Goal: Task Accomplishment & Management: Use online tool/utility

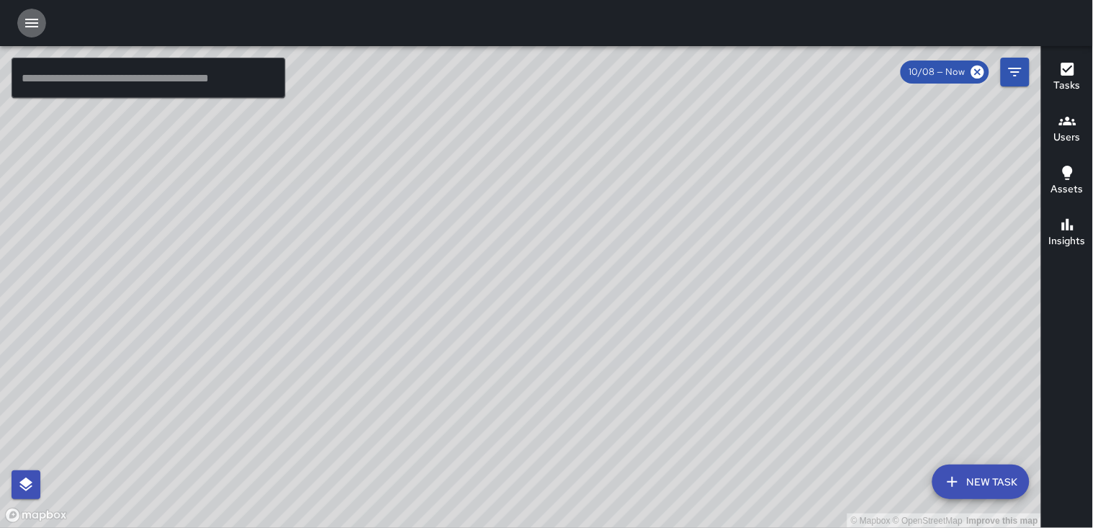
click at [31, 22] on icon "button" at bounding box center [31, 22] width 17 height 17
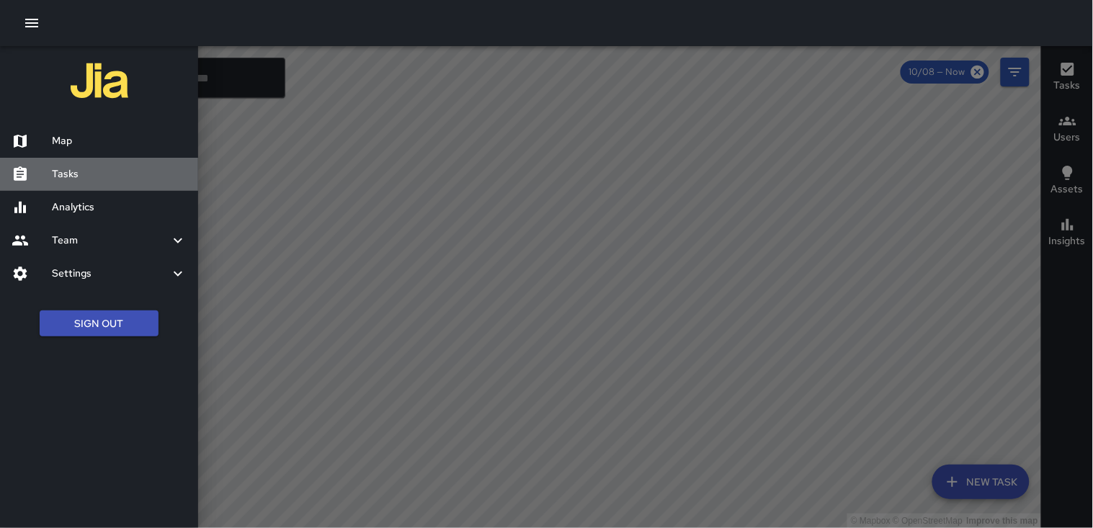
click at [130, 173] on h6 "Tasks" at bounding box center [119, 174] width 135 height 16
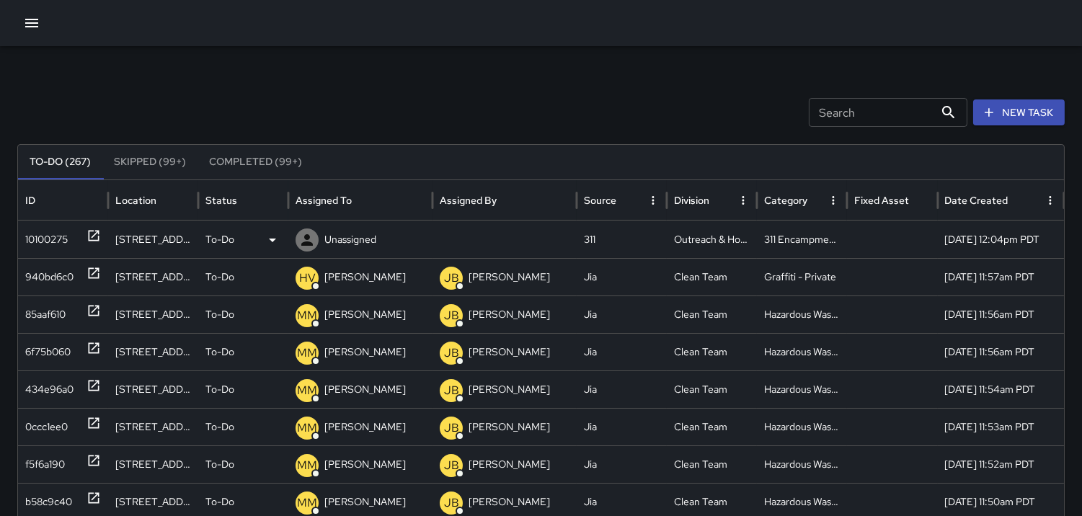
click at [60, 236] on div "10100275" at bounding box center [46, 239] width 43 height 37
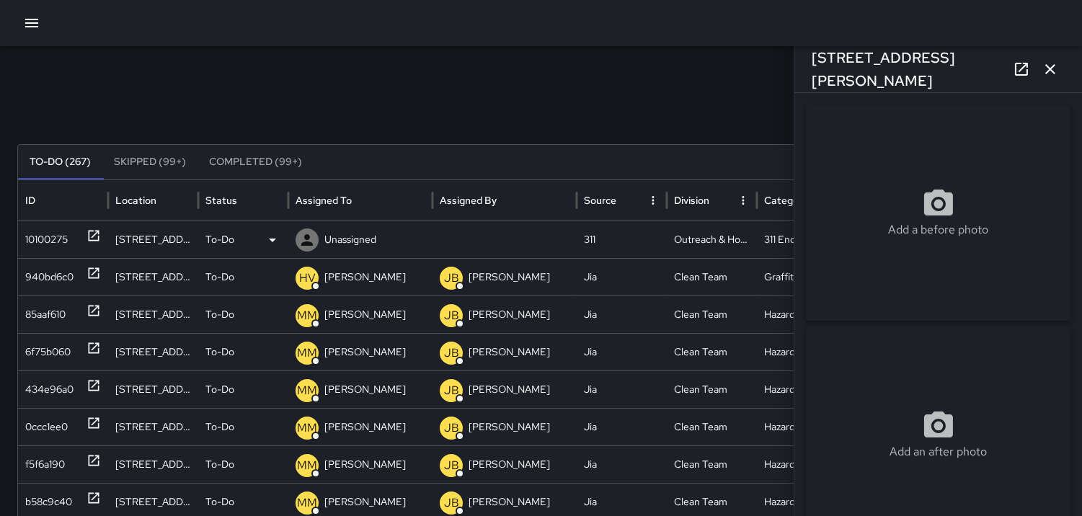
type input "**********"
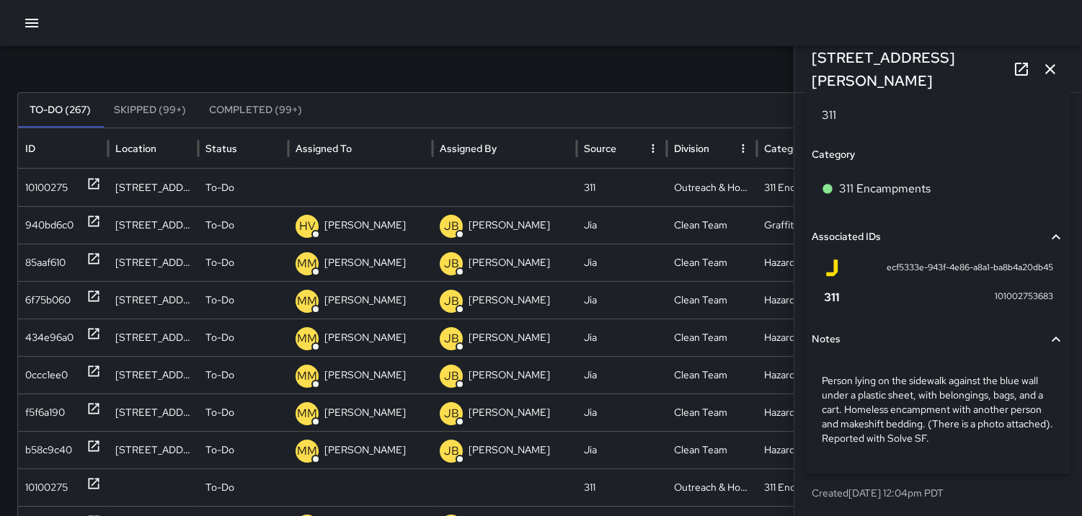
scroll to position [80, 0]
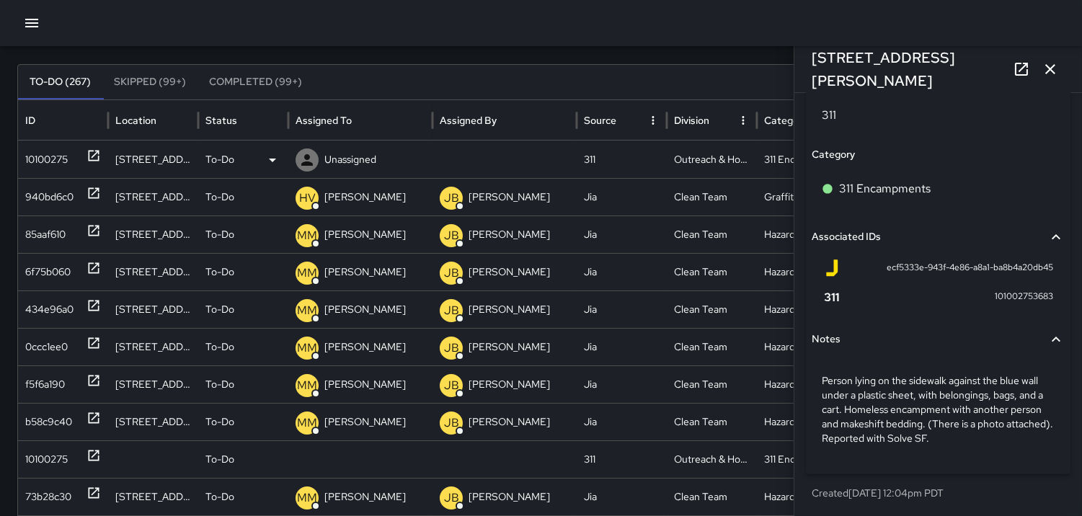
click at [303, 159] on icon at bounding box center [306, 159] width 17 height 17
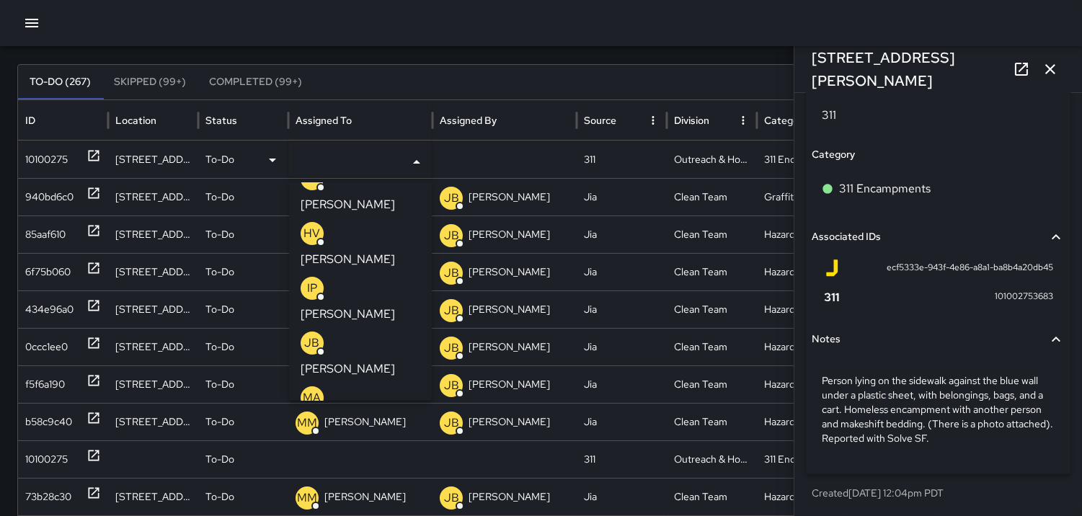
scroll to position [160, 0]
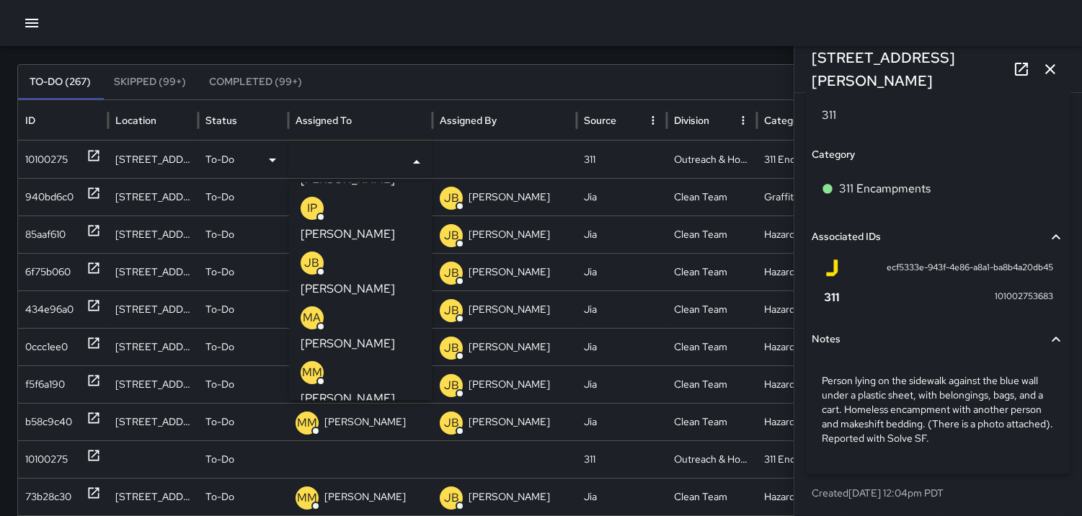
click at [311, 474] on p "ML" at bounding box center [311, 482] width 17 height 17
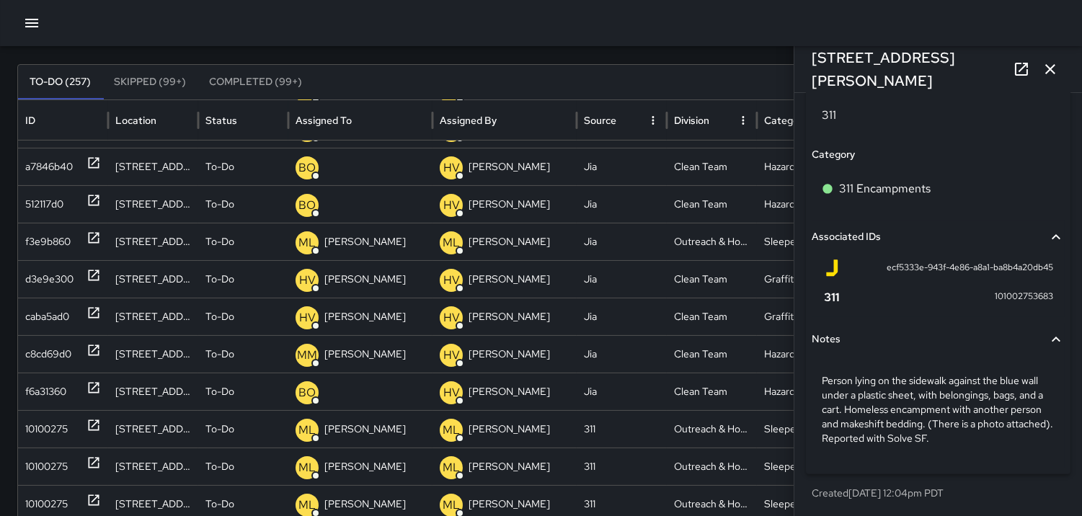
scroll to position [553, 0]
